Goal: Task Accomplishment & Management: Manage account settings

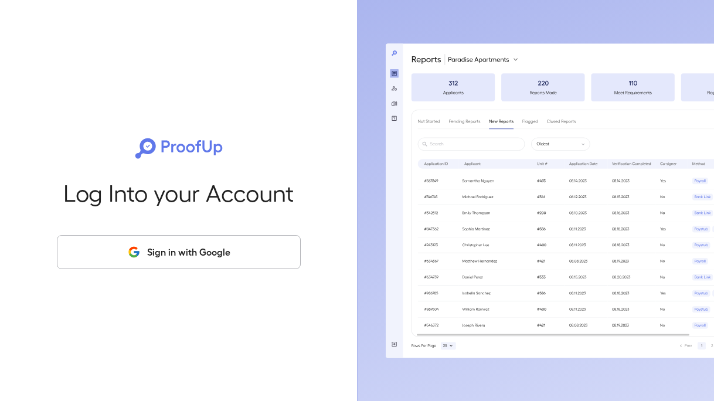
click at [230, 267] on button "Sign in with Google" at bounding box center [179, 252] width 244 height 34
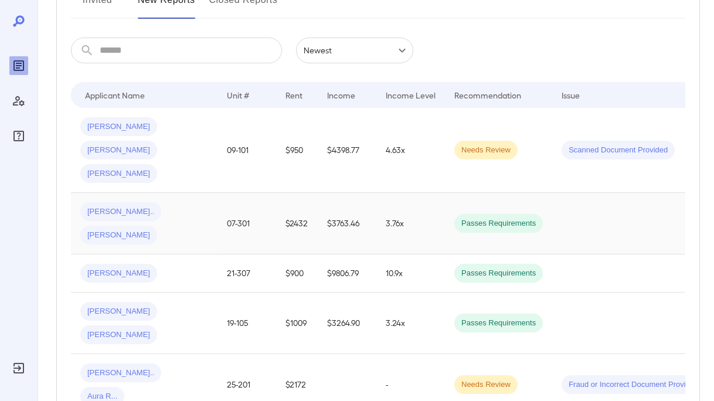
scroll to position [151, 0]
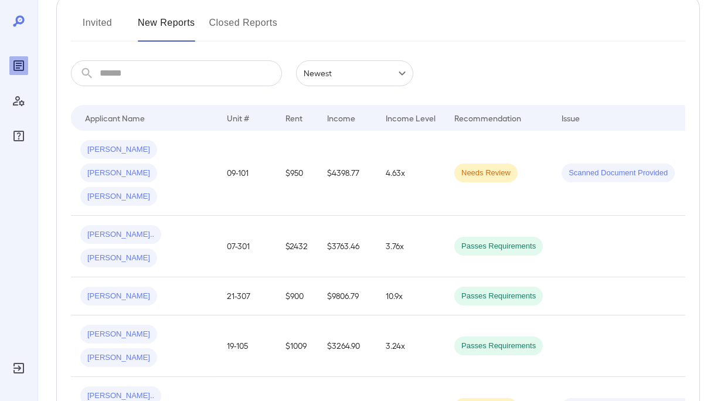
click at [100, 31] on button "Invited" at bounding box center [97, 27] width 53 height 28
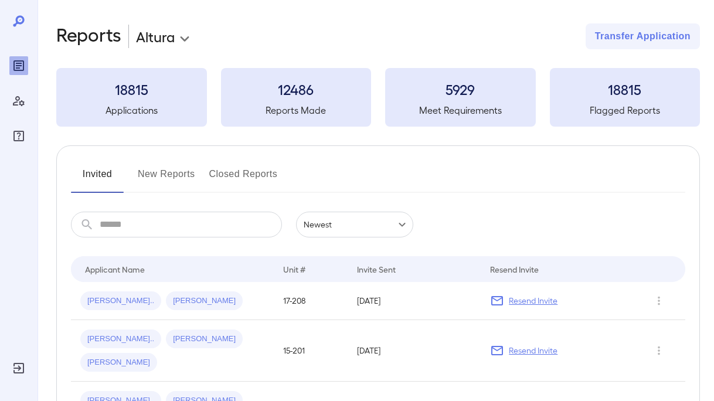
click at [183, 173] on button "New Reports" at bounding box center [166, 179] width 57 height 28
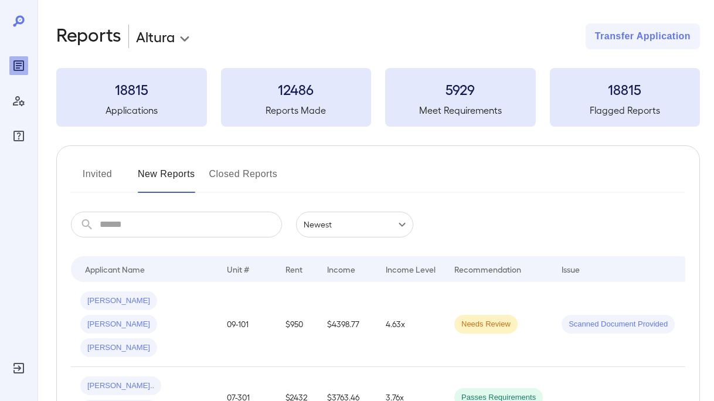
click at [240, 178] on button "Closed Reports" at bounding box center [243, 179] width 69 height 28
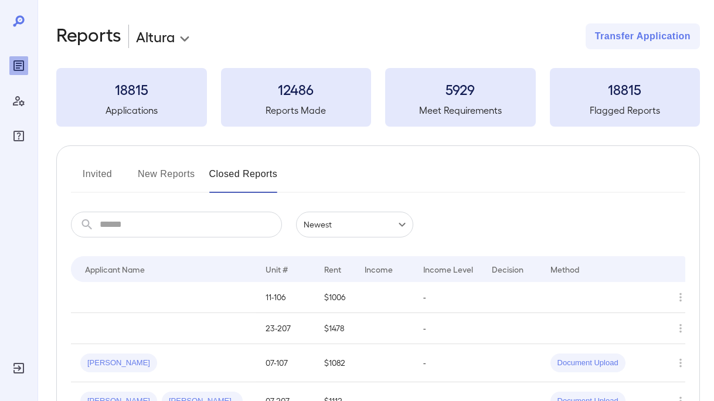
click at [163, 170] on button "New Reports" at bounding box center [166, 179] width 57 height 28
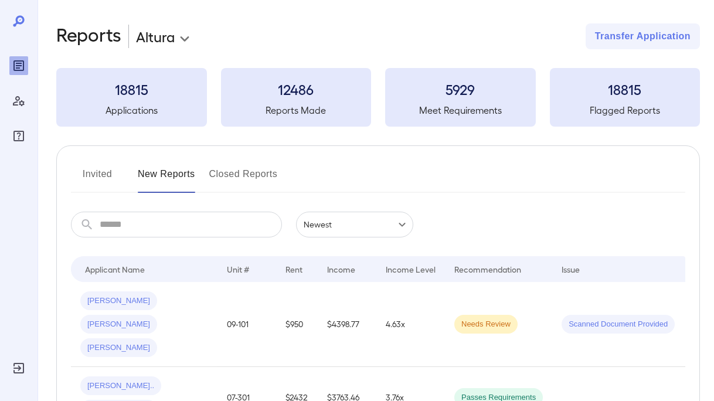
click at [189, 227] on input "text" at bounding box center [191, 225] width 182 height 26
paste input "**********"
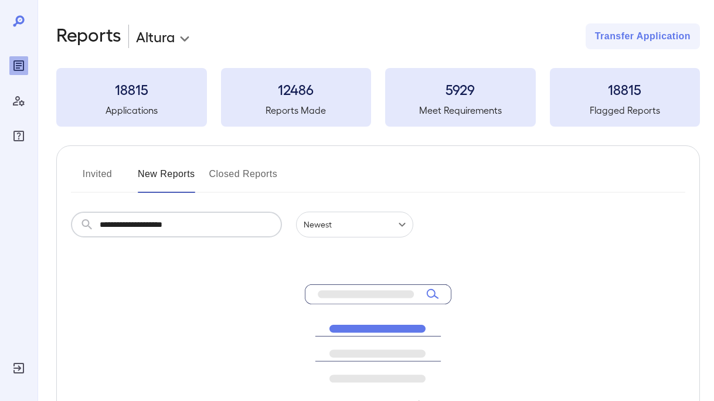
type input "**********"
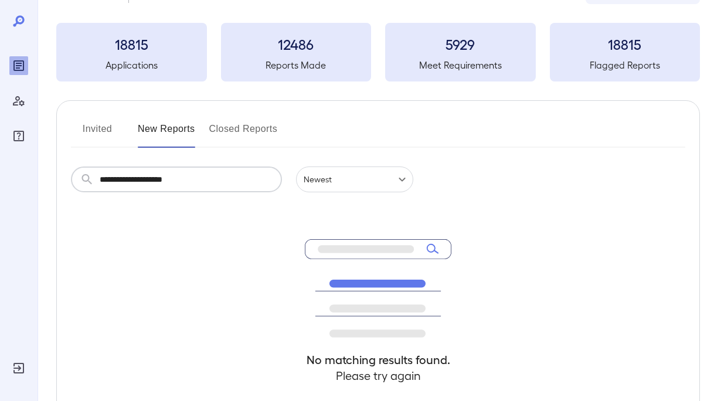
click at [115, 133] on button "Invited" at bounding box center [97, 134] width 53 height 28
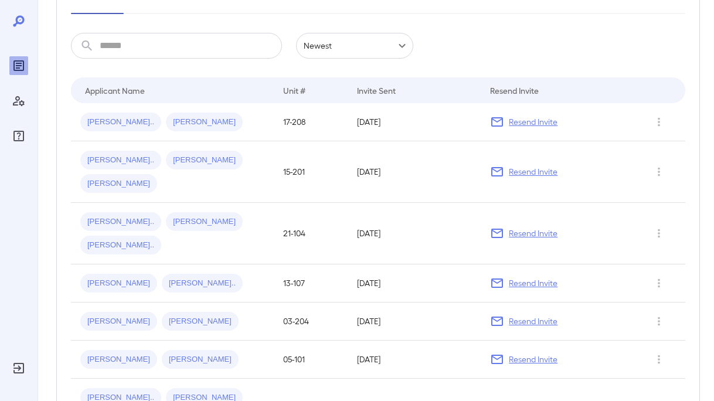
scroll to position [178, 0]
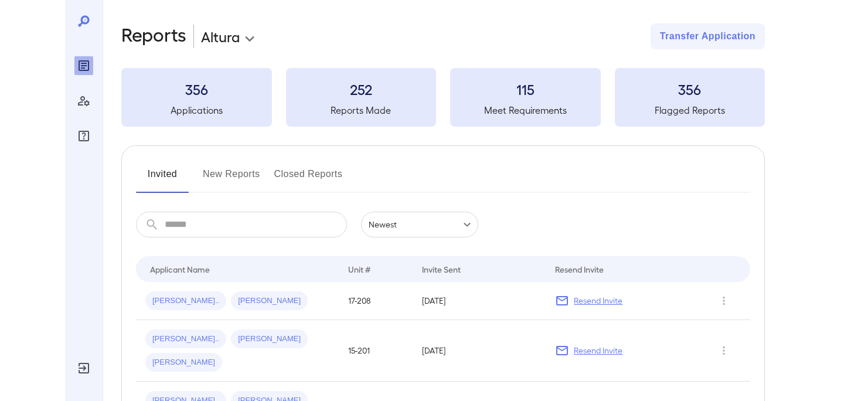
scroll to position [159, 0]
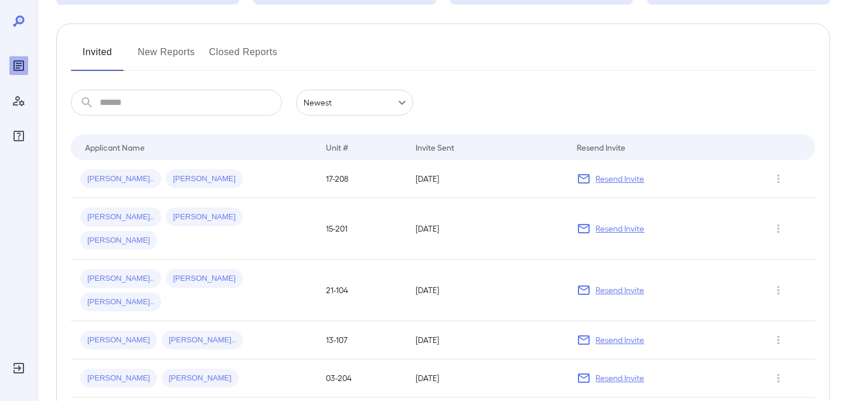
scroll to position [117, 0]
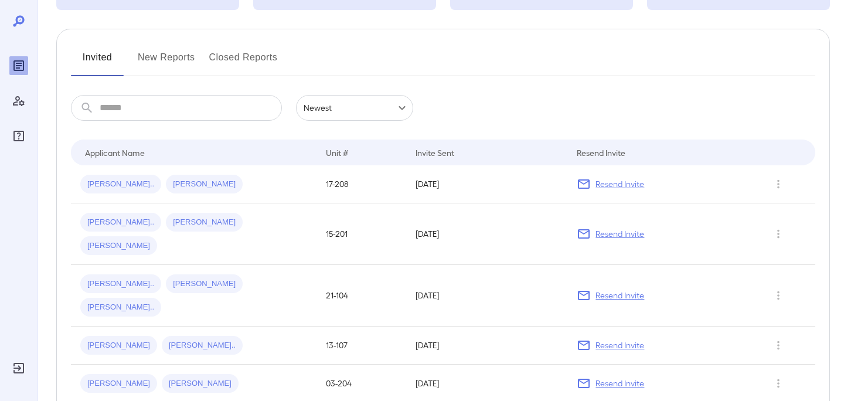
click at [162, 51] on button "New Reports" at bounding box center [166, 62] width 57 height 28
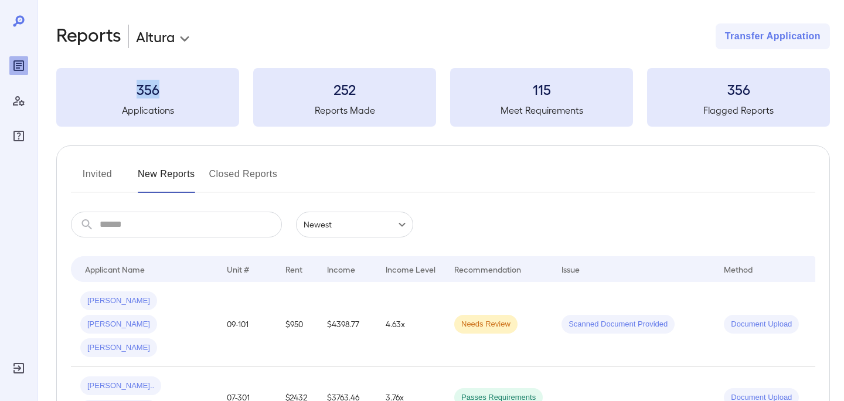
click at [90, 173] on button "Invited" at bounding box center [97, 179] width 53 height 28
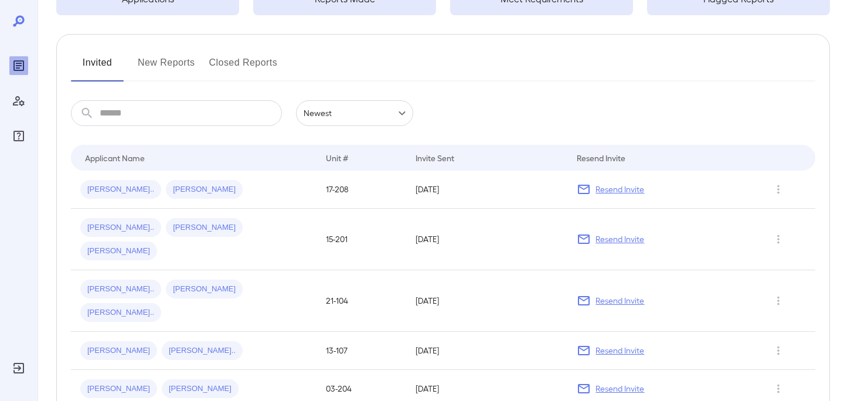
scroll to position [114, 0]
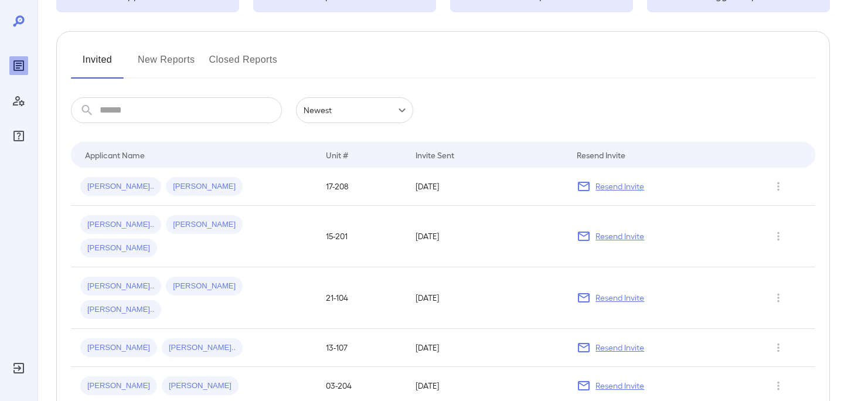
click at [237, 66] on button "Closed Reports" at bounding box center [243, 64] width 69 height 28
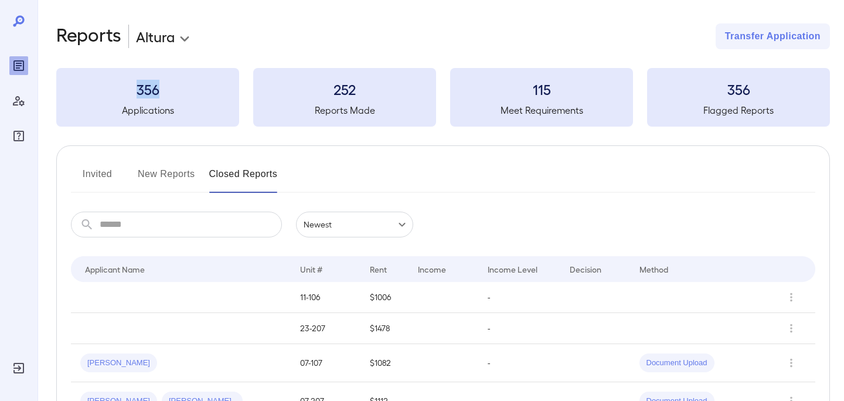
click at [91, 185] on button "Invited" at bounding box center [97, 179] width 53 height 28
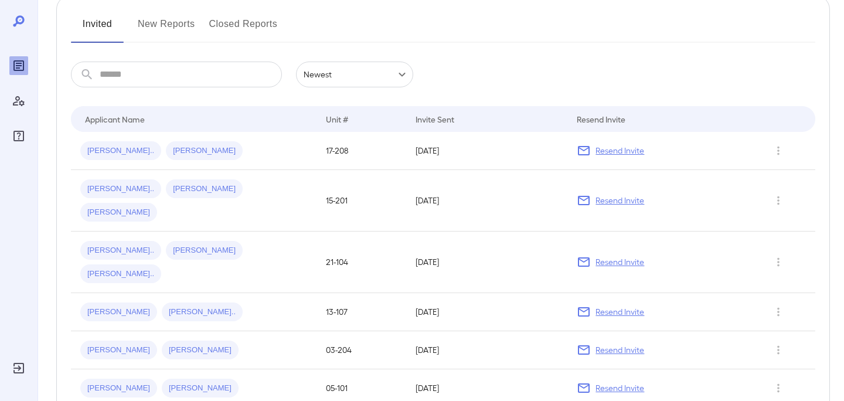
scroll to position [153, 0]
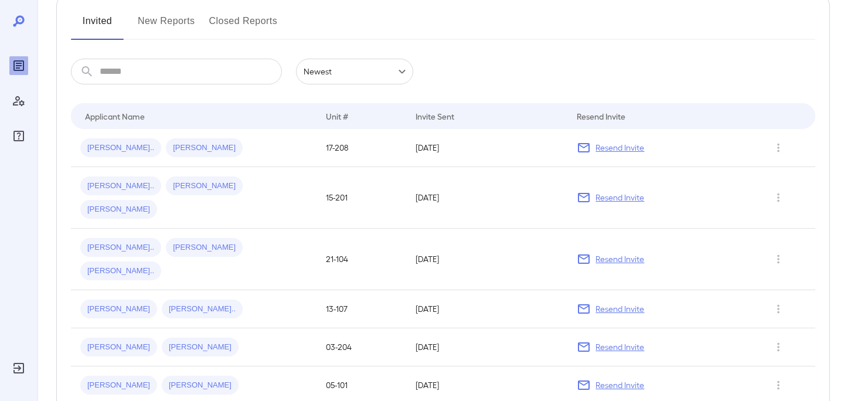
click at [158, 24] on button "New Reports" at bounding box center [166, 26] width 57 height 28
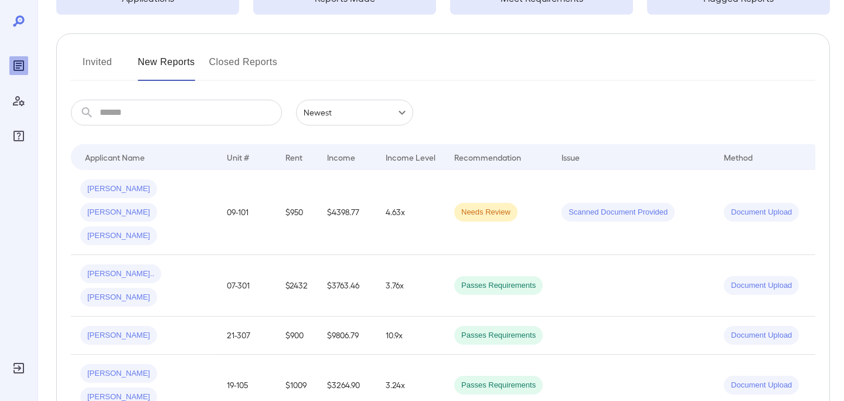
scroll to position [111, 0]
click at [99, 59] on button "Invited" at bounding box center [97, 67] width 53 height 28
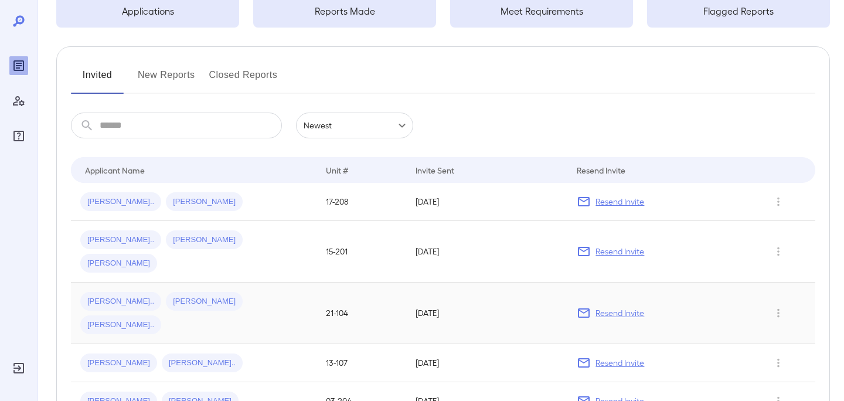
scroll to position [98, 0]
click at [158, 71] on button "New Reports" at bounding box center [166, 80] width 57 height 28
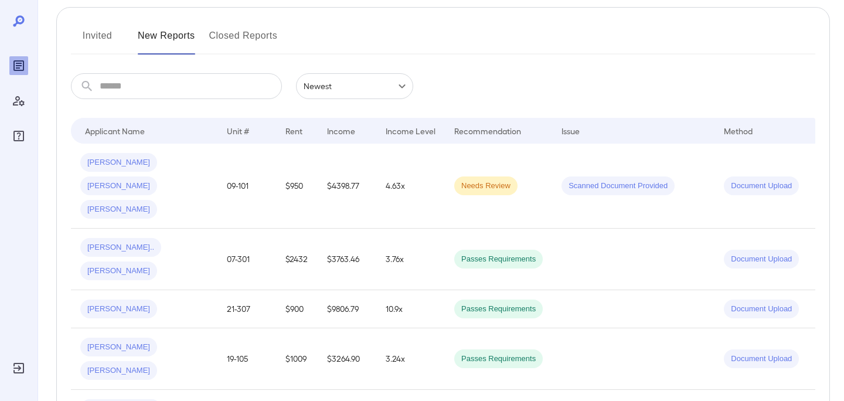
scroll to position [139, 0]
